Goal: Information Seeking & Learning: Learn about a topic

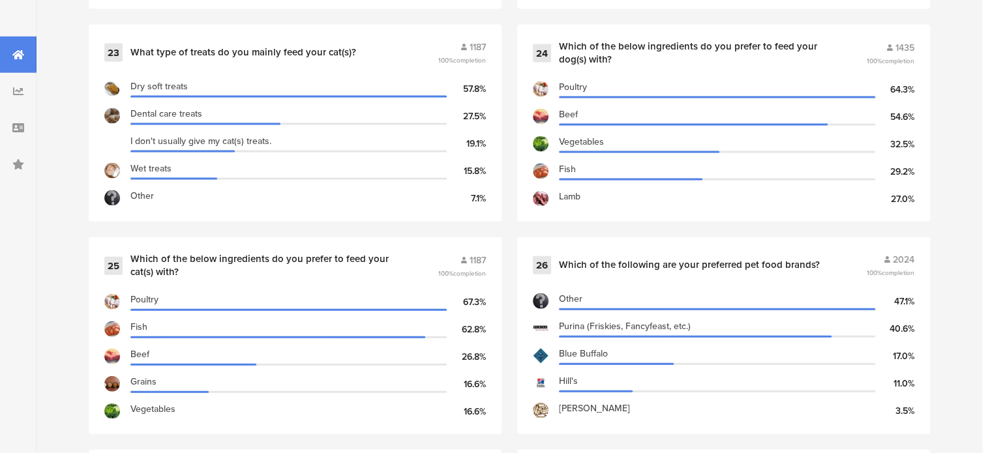
scroll to position [2935, 0]
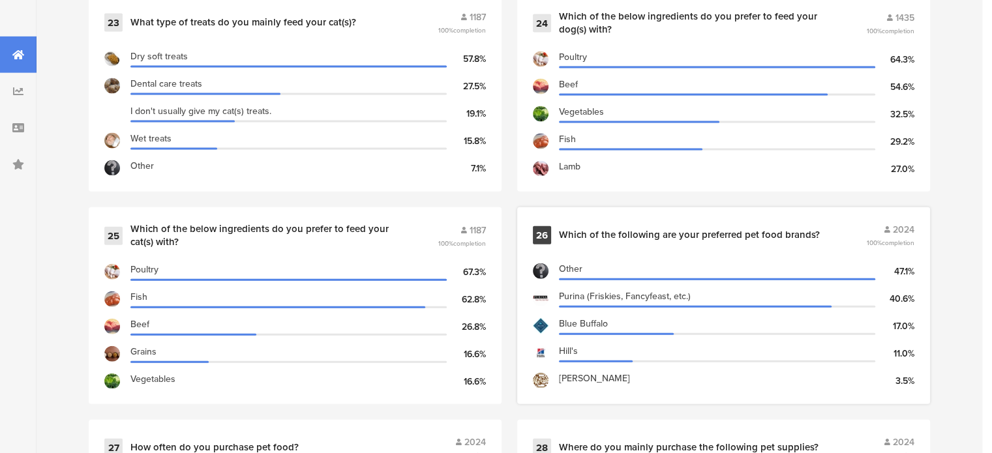
click at [870, 223] on div "26 Which of the following are your preferred pet food brands? 2024 100% complet…" at bounding box center [724, 235] width 382 height 25
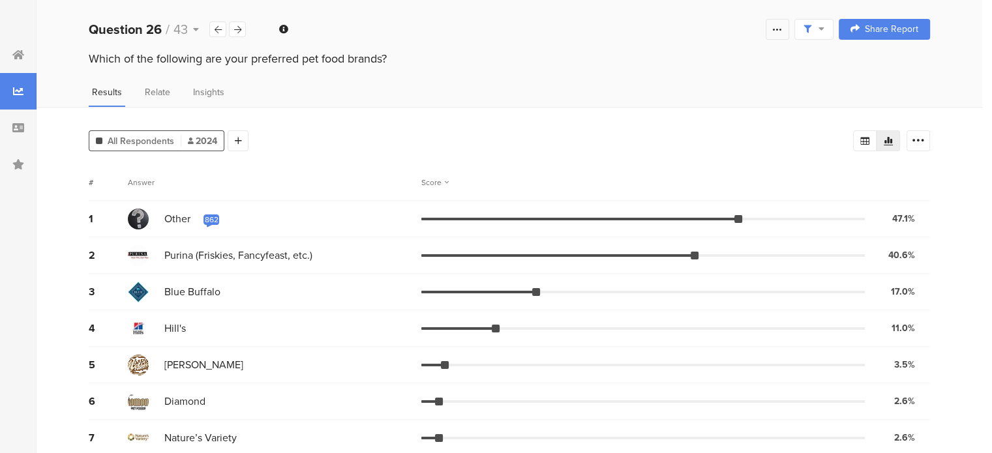
click at [783, 28] on icon at bounding box center [777, 29] width 10 height 10
click at [783, 30] on icon at bounding box center [777, 29] width 10 height 10
click at [834, 28] on div at bounding box center [813, 29] width 39 height 21
drag, startPoint x: 741, startPoint y: 216, endPoint x: 757, endPoint y: 213, distance: 16.0
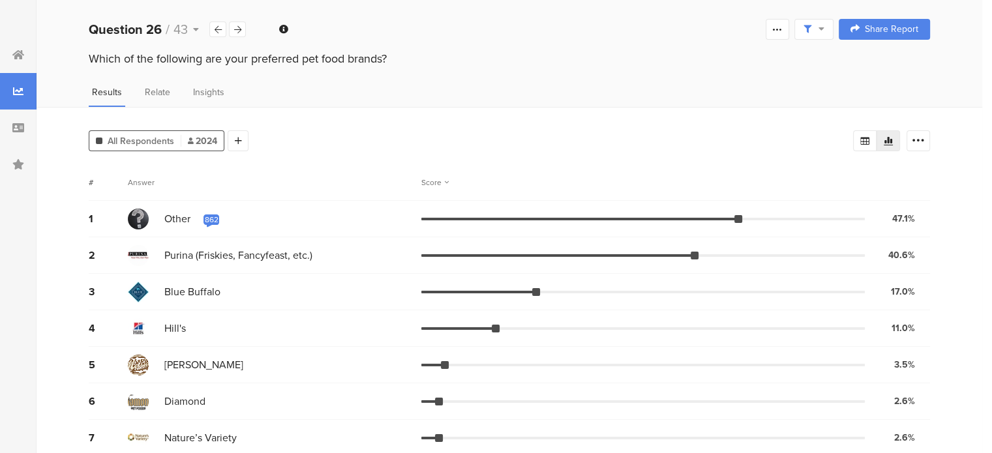
click at [754, 216] on div "1 Other Other 200 comments Response 15826796 NomNomNow Response 15826809 akana …" at bounding box center [509, 219] width 841 height 37
click at [789, 32] on div at bounding box center [777, 29] width 23 height 21
click at [653, 134] on div "Edit survey" at bounding box center [639, 132] width 45 height 13
click at [682, 48] on div "Welcome page 1 Do you have pets? 2 What kind of pet(s) do you have? 3 What kind…" at bounding box center [510, 29] width 946 height 42
click at [925, 138] on icon at bounding box center [918, 140] width 13 height 13
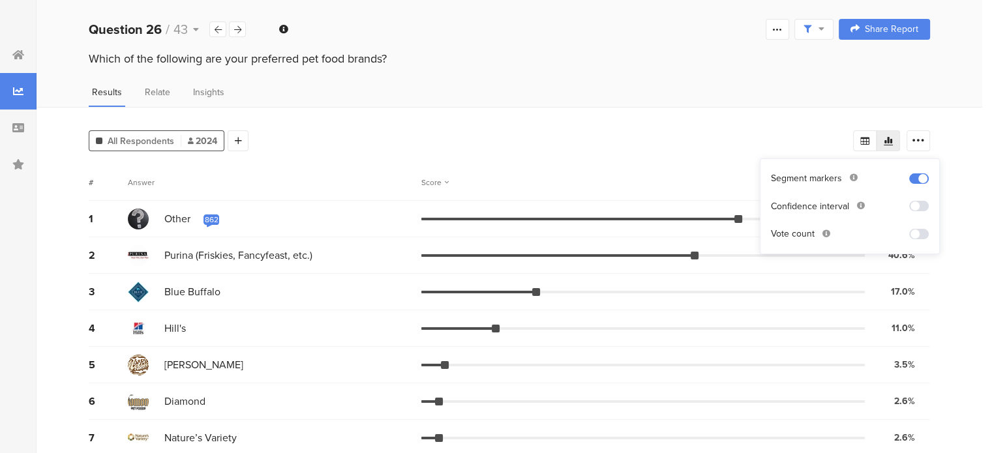
click at [836, 114] on div "All Respondents 2024 Add Segment # Answer Score 1 Other Other 200 comments Resp…" at bounding box center [510, 433] width 946 height 652
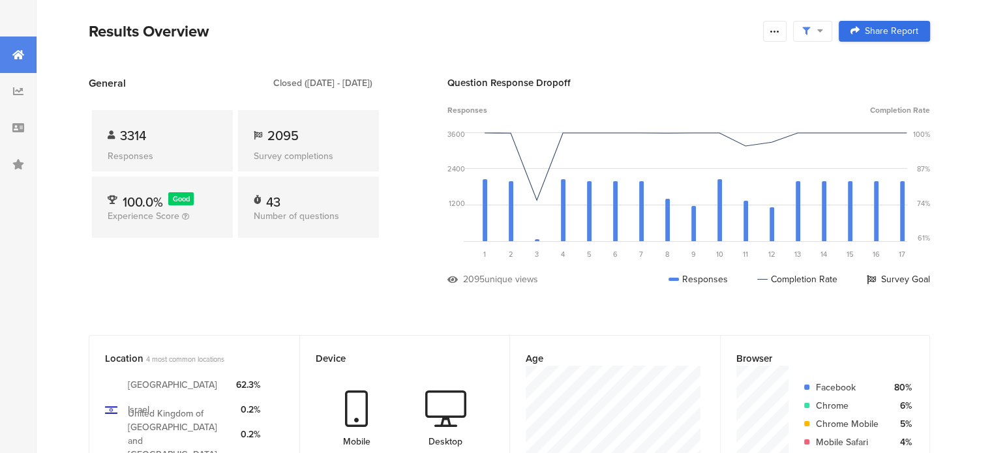
click at [898, 31] on span "Share Report" at bounding box center [891, 31] width 53 height 9
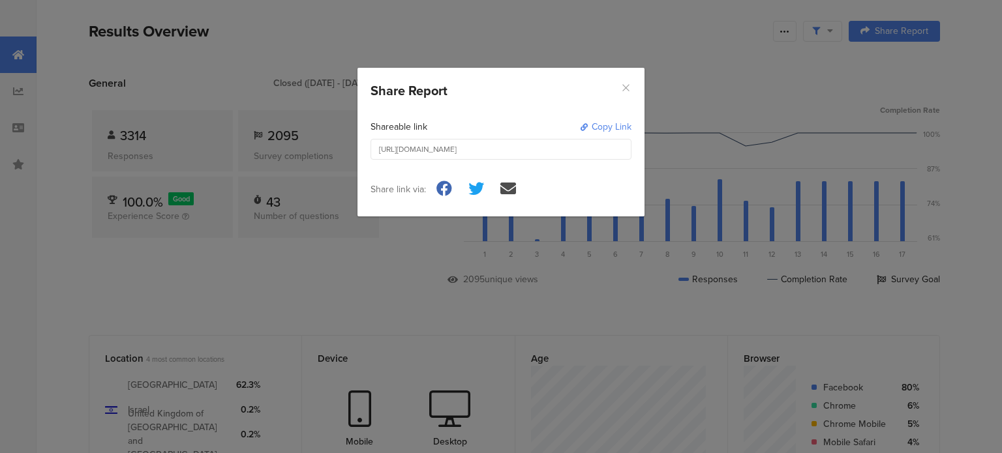
click at [631, 88] on icon "Close" at bounding box center [625, 87] width 11 height 11
